Goal: Task Accomplishment & Management: Use online tool/utility

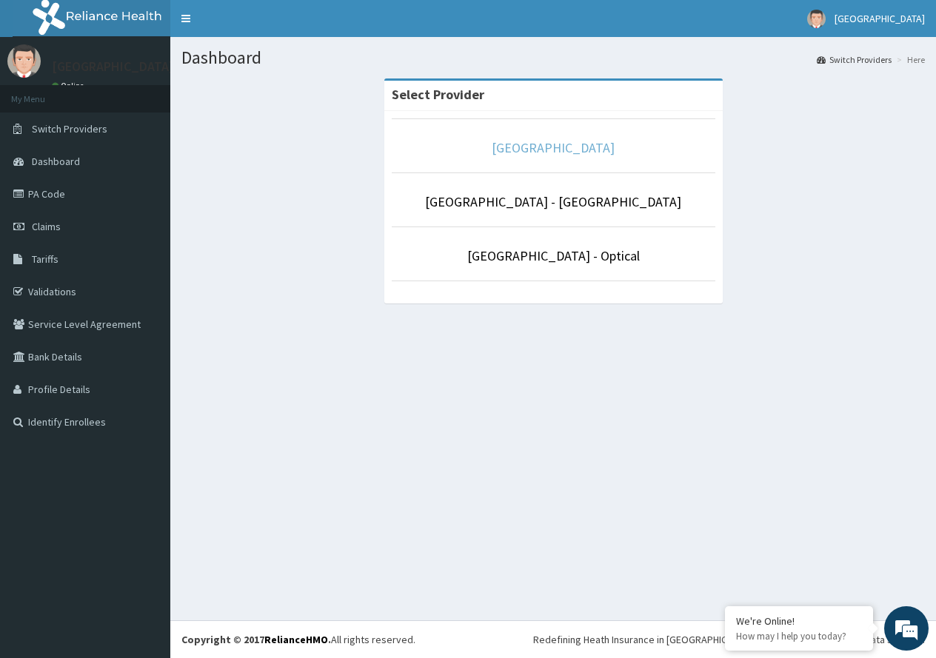
click at [609, 146] on link "[GEOGRAPHIC_DATA]" at bounding box center [553, 147] width 123 height 17
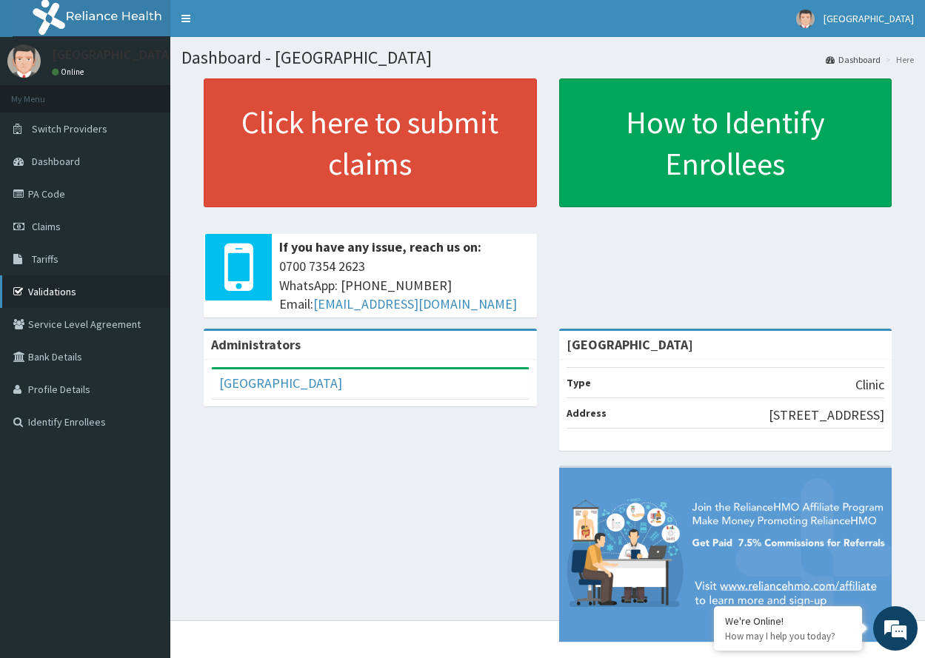
click at [80, 302] on link "Validations" at bounding box center [85, 291] width 170 height 33
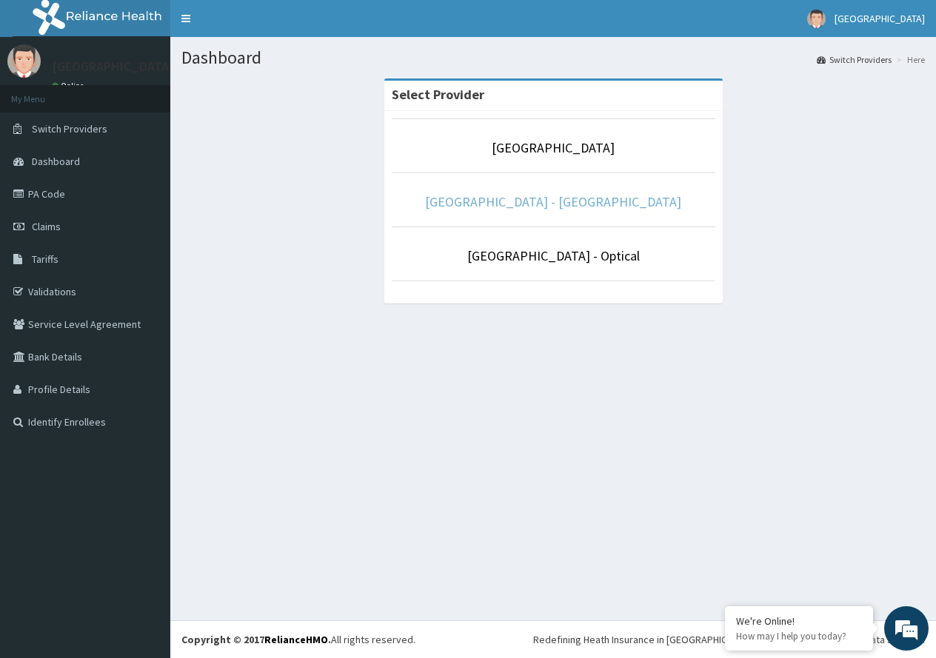
click at [596, 204] on link "[GEOGRAPHIC_DATA] - [GEOGRAPHIC_DATA]" at bounding box center [553, 201] width 256 height 17
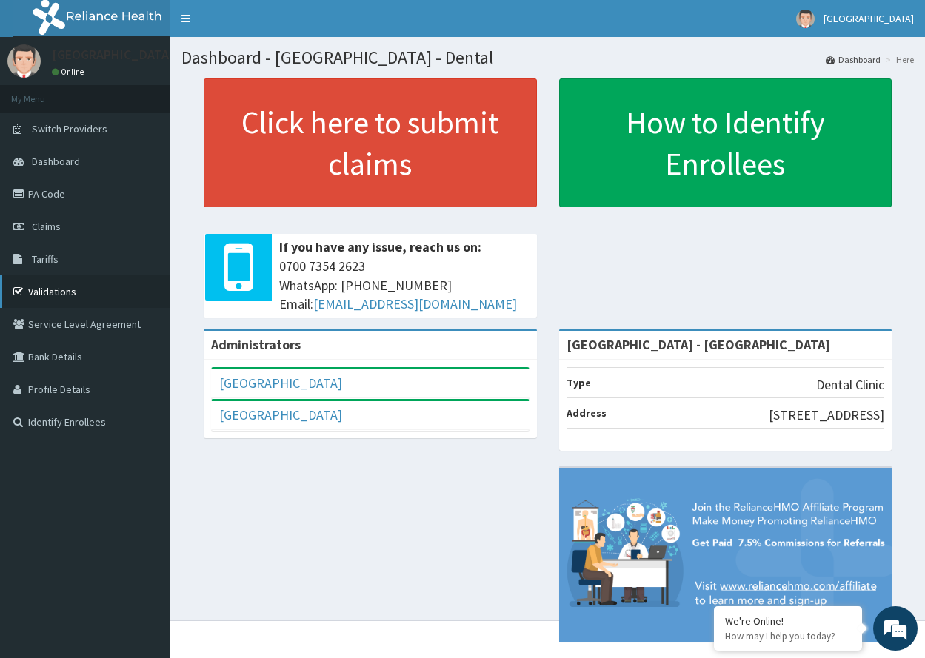
click at [53, 292] on link "Validations" at bounding box center [85, 291] width 170 height 33
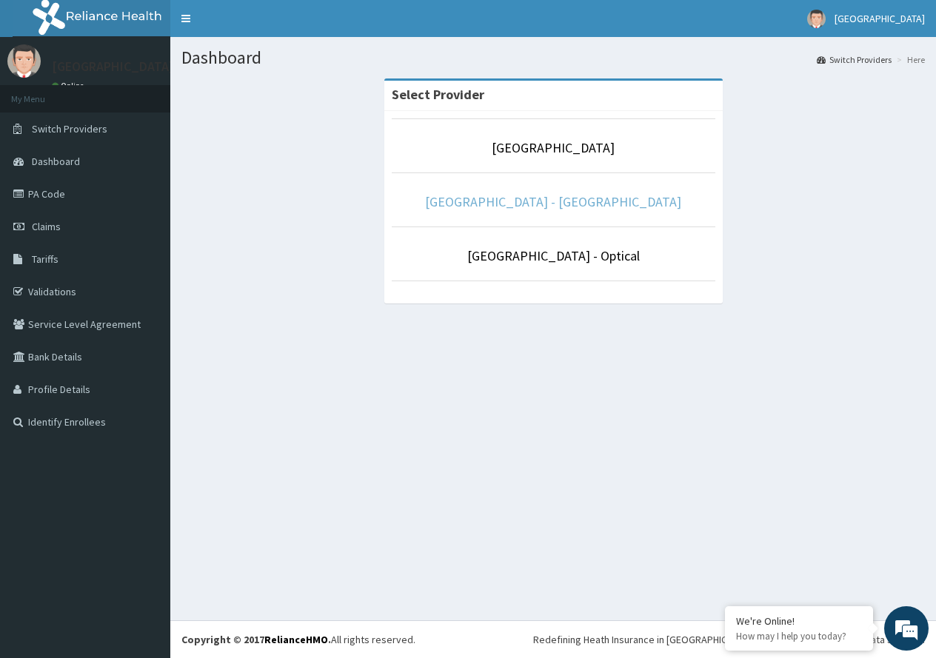
click at [552, 207] on link "[GEOGRAPHIC_DATA] - [GEOGRAPHIC_DATA]" at bounding box center [553, 201] width 256 height 17
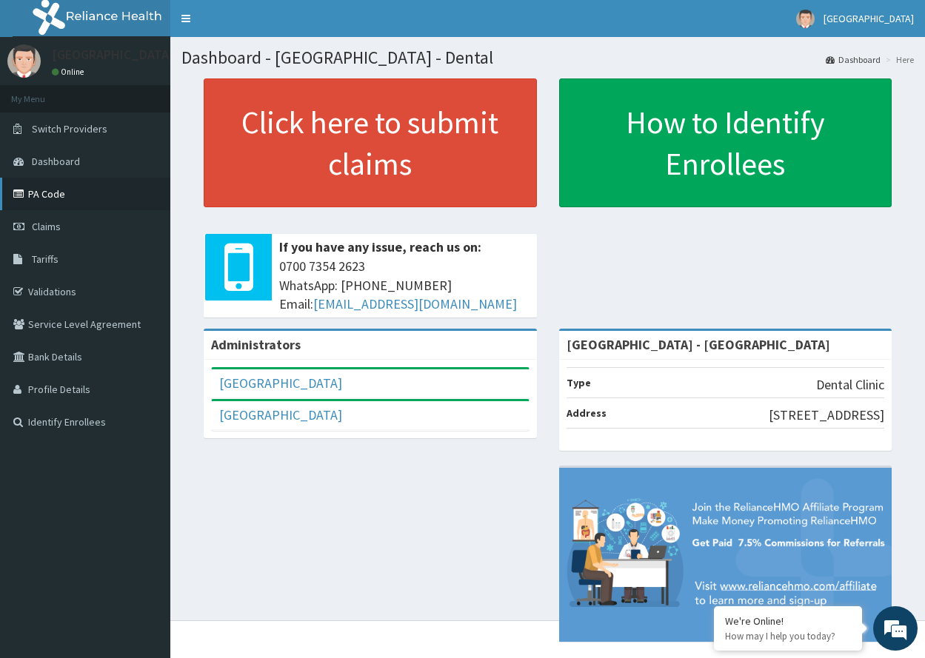
click at [93, 192] on link "PA Code" at bounding box center [85, 194] width 170 height 33
